Goal: Communication & Community: Connect with others

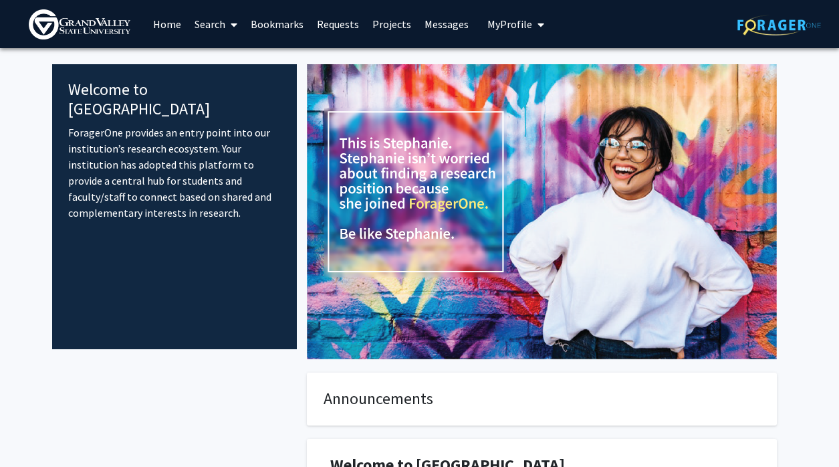
click at [443, 19] on link "Messages" at bounding box center [447, 24] width 58 height 47
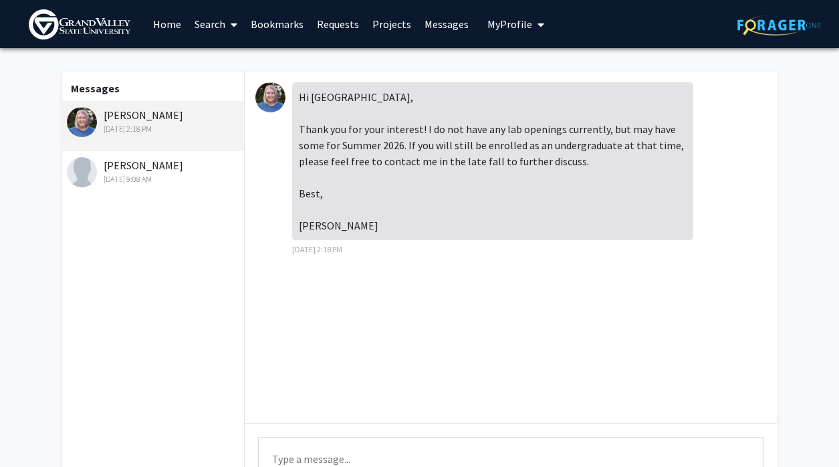
click at [197, 165] on div "[PERSON_NAME] [DATE] 9:08 AM" at bounding box center [154, 171] width 175 height 28
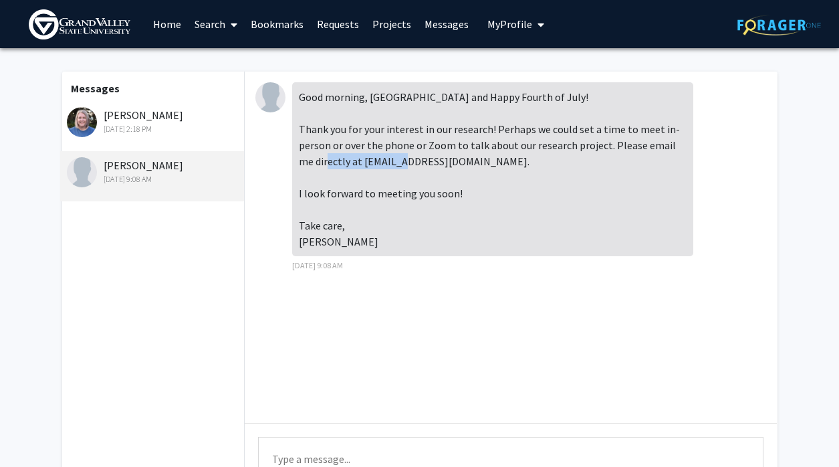
drag, startPoint x: 346, startPoint y: 161, endPoint x: 432, endPoint y: 161, distance: 86.3
click at [432, 161] on div "Good morning, [GEOGRAPHIC_DATA] and Happy Fourth of July! Thank you for your in…" at bounding box center [492, 169] width 401 height 174
copy div "[EMAIL_ADDRESS][DOMAIN_NAME]"
click at [165, 120] on div "[PERSON_NAME] [DATE] 2:18 PM" at bounding box center [154, 121] width 175 height 28
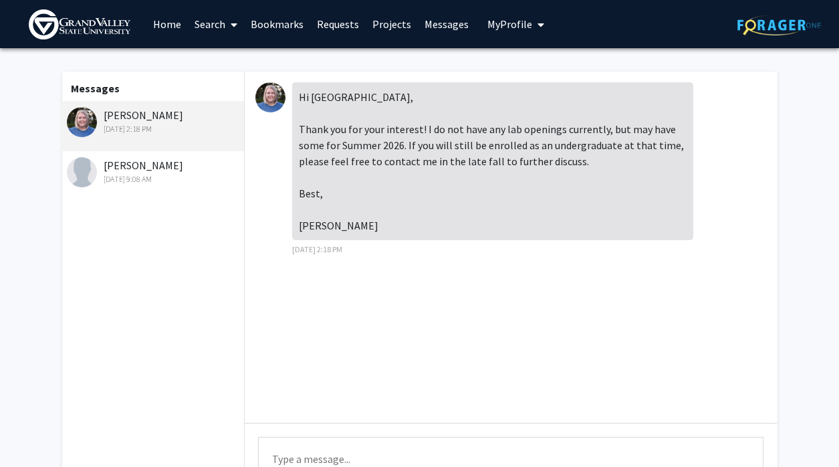
click at [347, 451] on textarea "Type a message" at bounding box center [511, 467] width 506 height 60
click at [295, 457] on textarea "Yes! That sounds great" at bounding box center [511, 467] width 506 height 60
click at [371, 459] on textarea "Yes, that sounds great" at bounding box center [511, 467] width 506 height 60
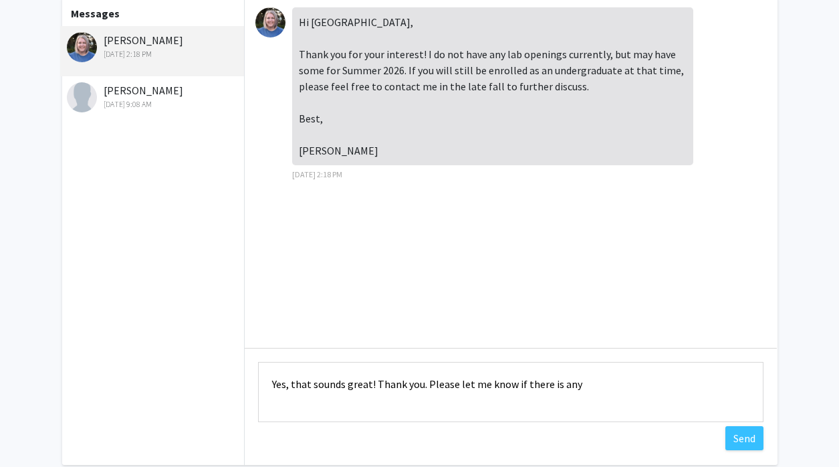
scroll to position [78, 0]
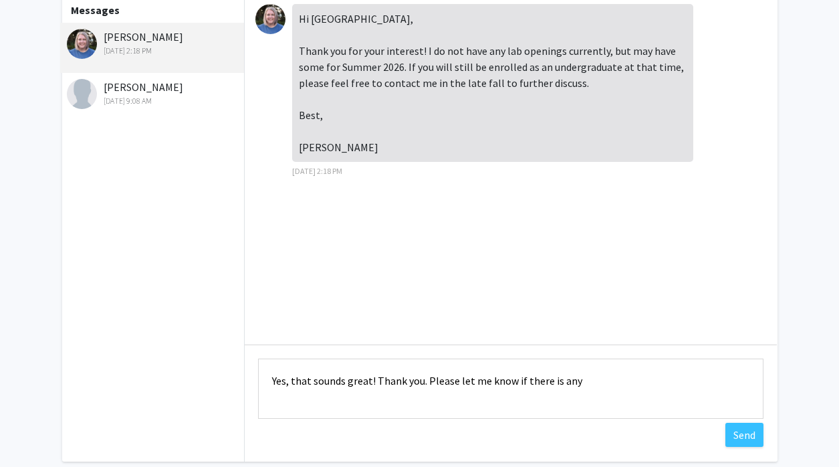
drag, startPoint x: 577, startPoint y: 379, endPoint x: 435, endPoint y: 381, distance: 141.8
click at [435, 381] on textarea "Yes, that sounds great! Thank you. Please let me know if there is any" at bounding box center [511, 388] width 506 height 60
type textarea "Yes, that sounds great! Thank you. I will be in touch!"
click at [747, 434] on button "Send" at bounding box center [745, 435] width 38 height 24
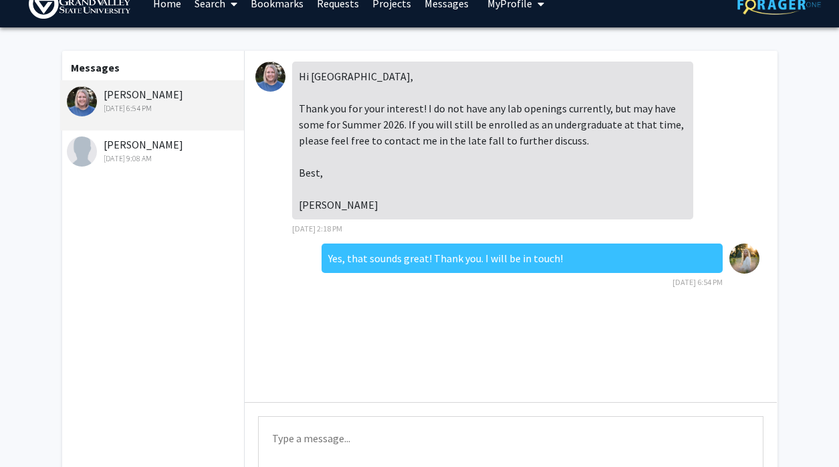
scroll to position [7, 0]
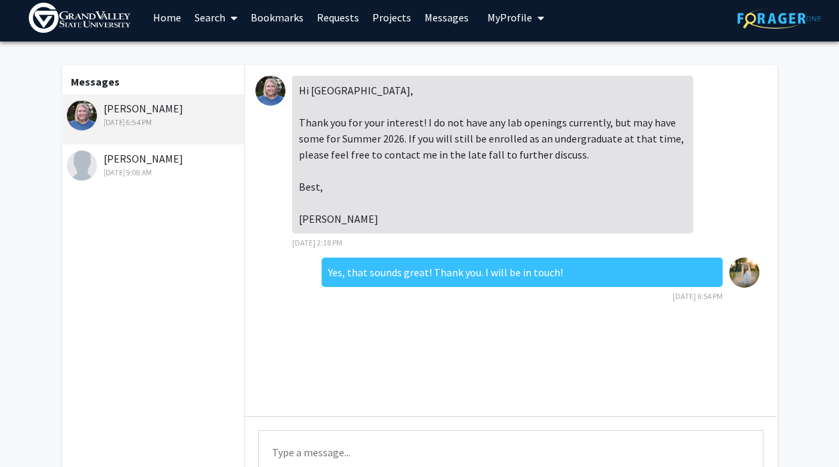
click at [177, 161] on div "[PERSON_NAME] [DATE] 9:08 AM" at bounding box center [154, 164] width 175 height 28
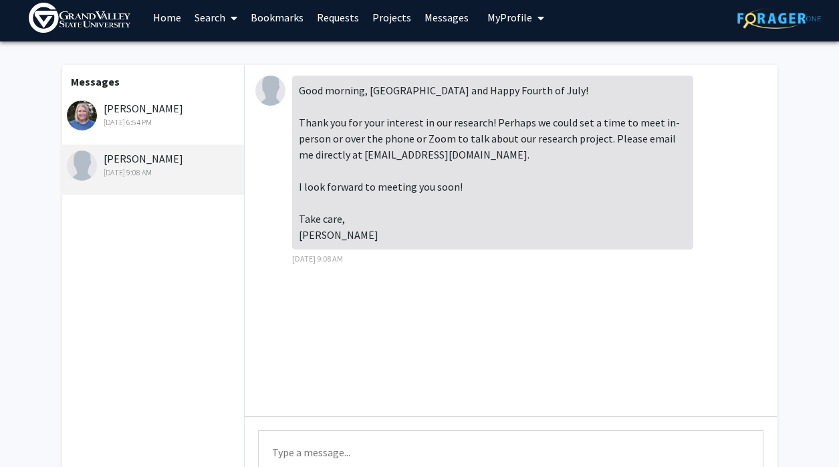
click at [272, 92] on img at bounding box center [270, 91] width 30 height 30
click at [392, 16] on link "Projects" at bounding box center [392, 17] width 52 height 47
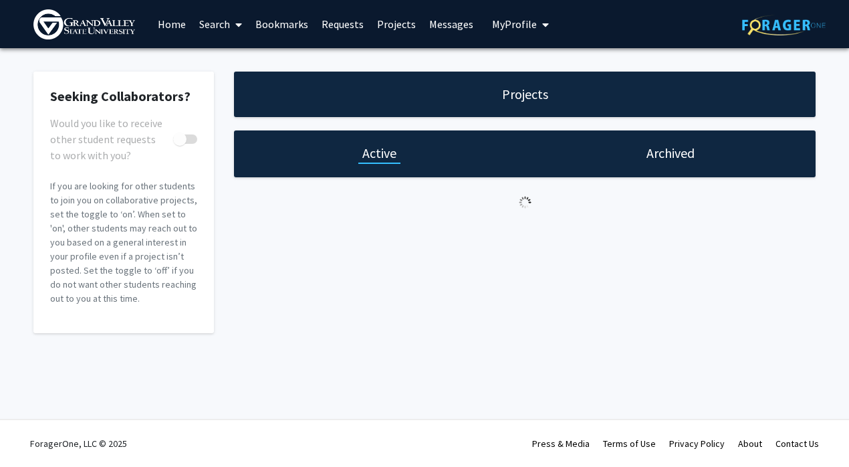
checkbox input "true"
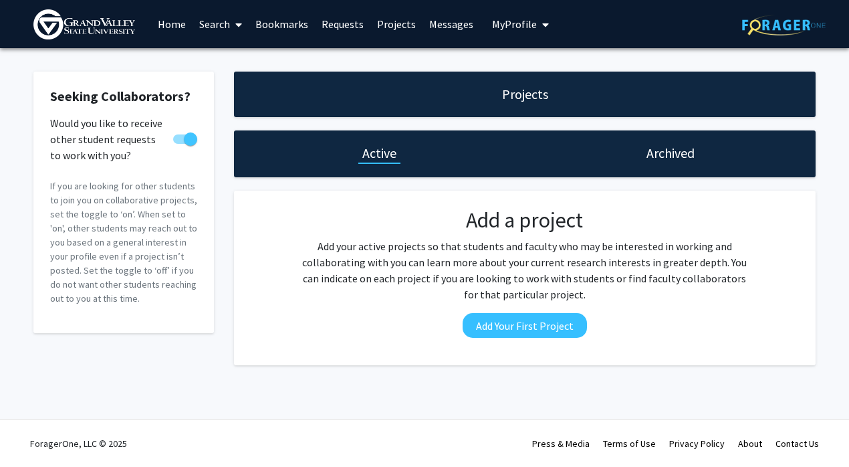
click at [344, 27] on link "Requests" at bounding box center [343, 24] width 56 height 47
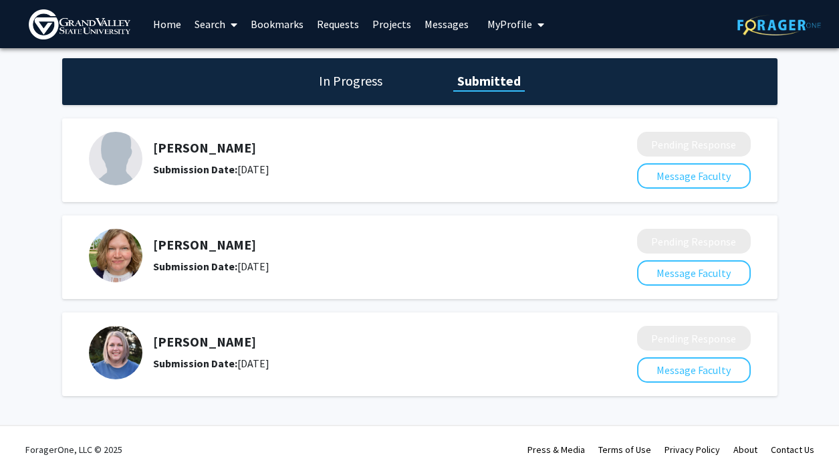
click at [193, 152] on h5 "[PERSON_NAME]" at bounding box center [359, 148] width 413 height 16
click at [112, 154] on img at bounding box center [116, 159] width 54 height 54
click at [167, 23] on link "Home" at bounding box center [166, 24] width 41 height 47
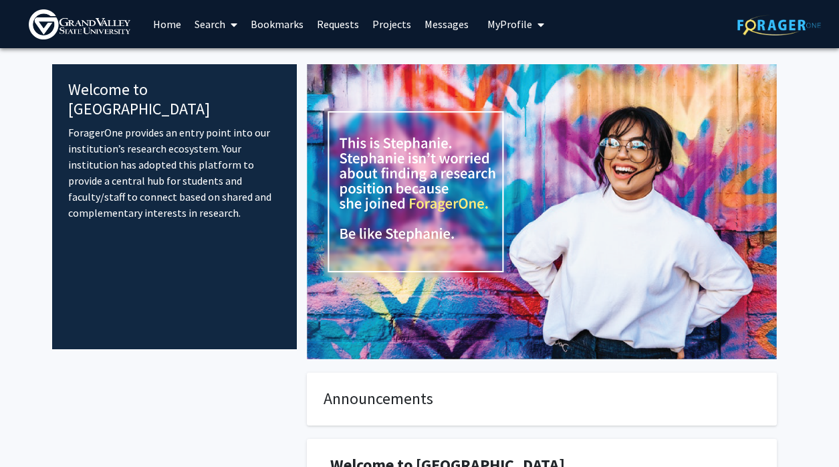
click at [229, 20] on span at bounding box center [231, 24] width 12 height 47
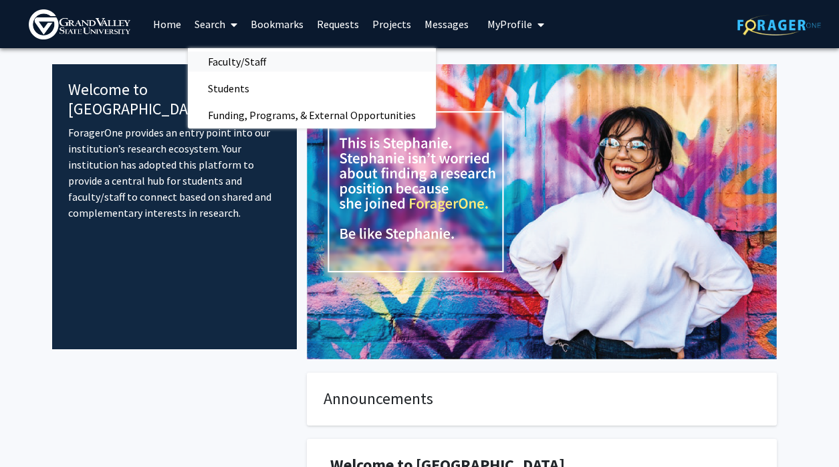
click at [252, 54] on span "Faculty/Staff" at bounding box center [237, 61] width 98 height 27
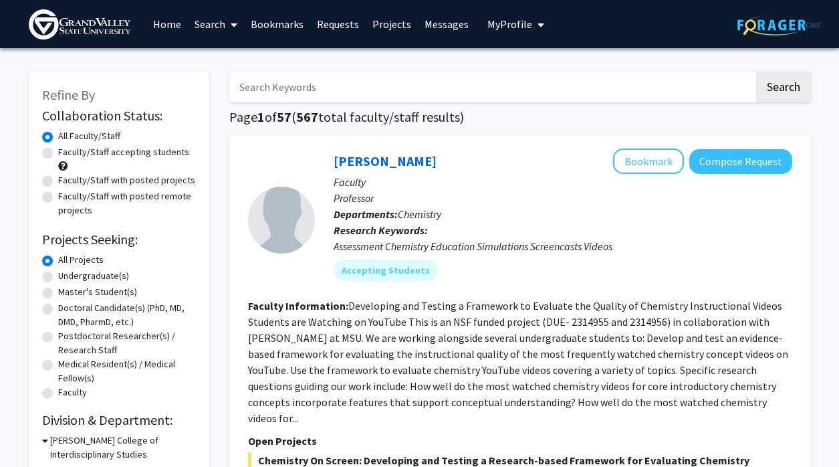
click at [293, 87] on input "Search Keywords" at bounding box center [491, 87] width 525 height 31
type input "[PERSON_NAME]"
click at [756, 72] on button "Search" at bounding box center [783, 87] width 55 height 31
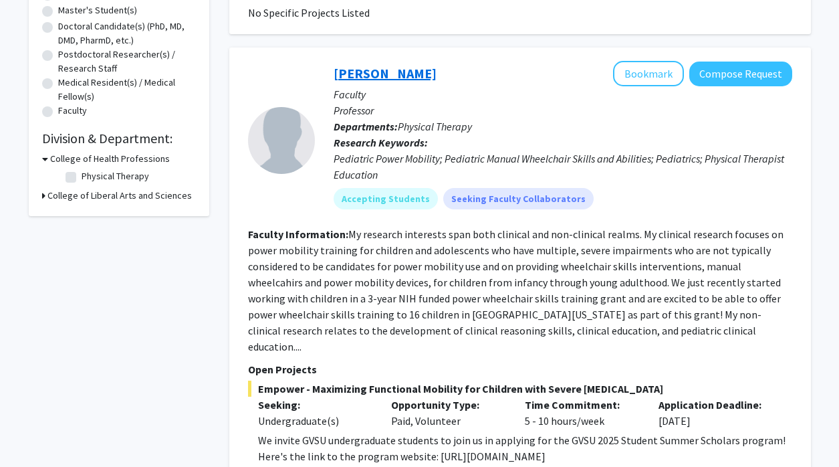
scroll to position [285, 0]
